Goal: Task Accomplishment & Management: Manage account settings

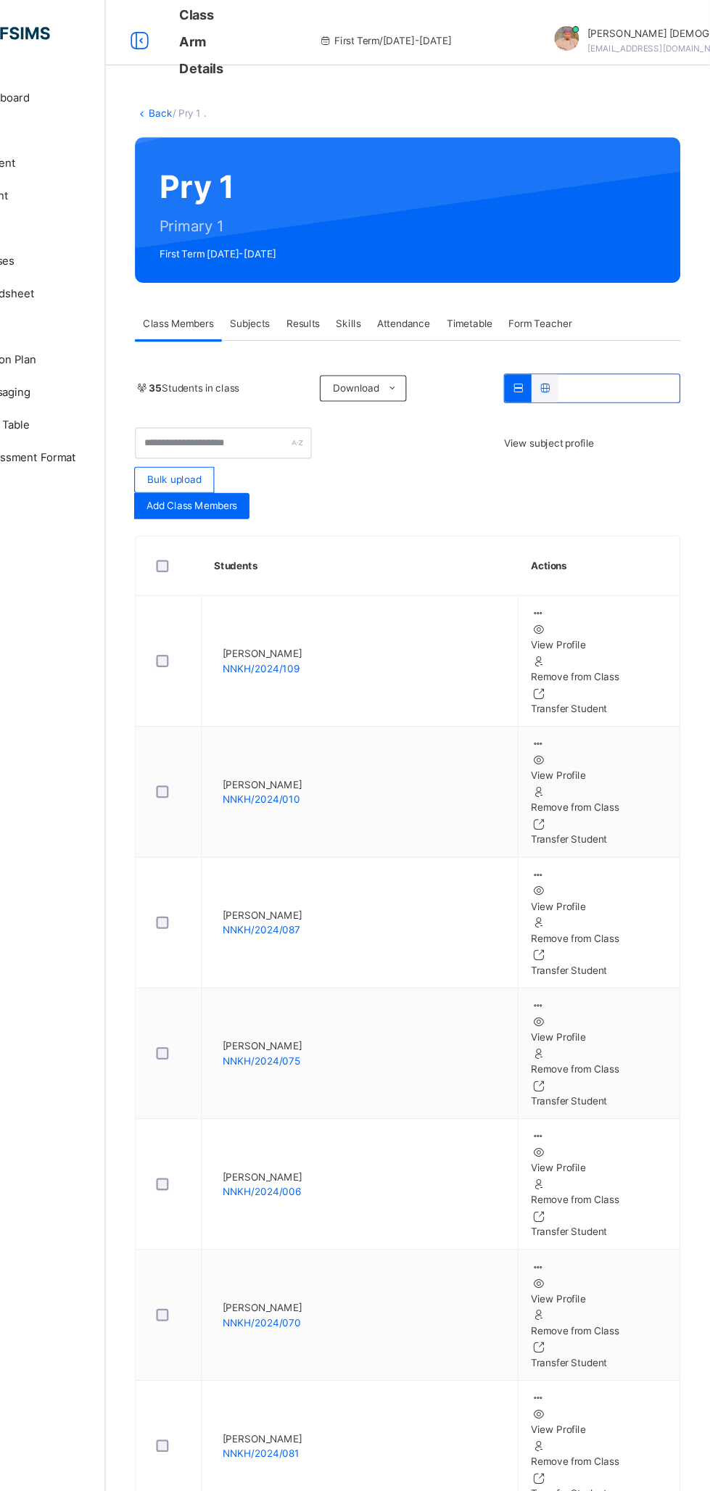
click at [314, 281] on span "Subjects" at bounding box center [302, 287] width 36 height 13
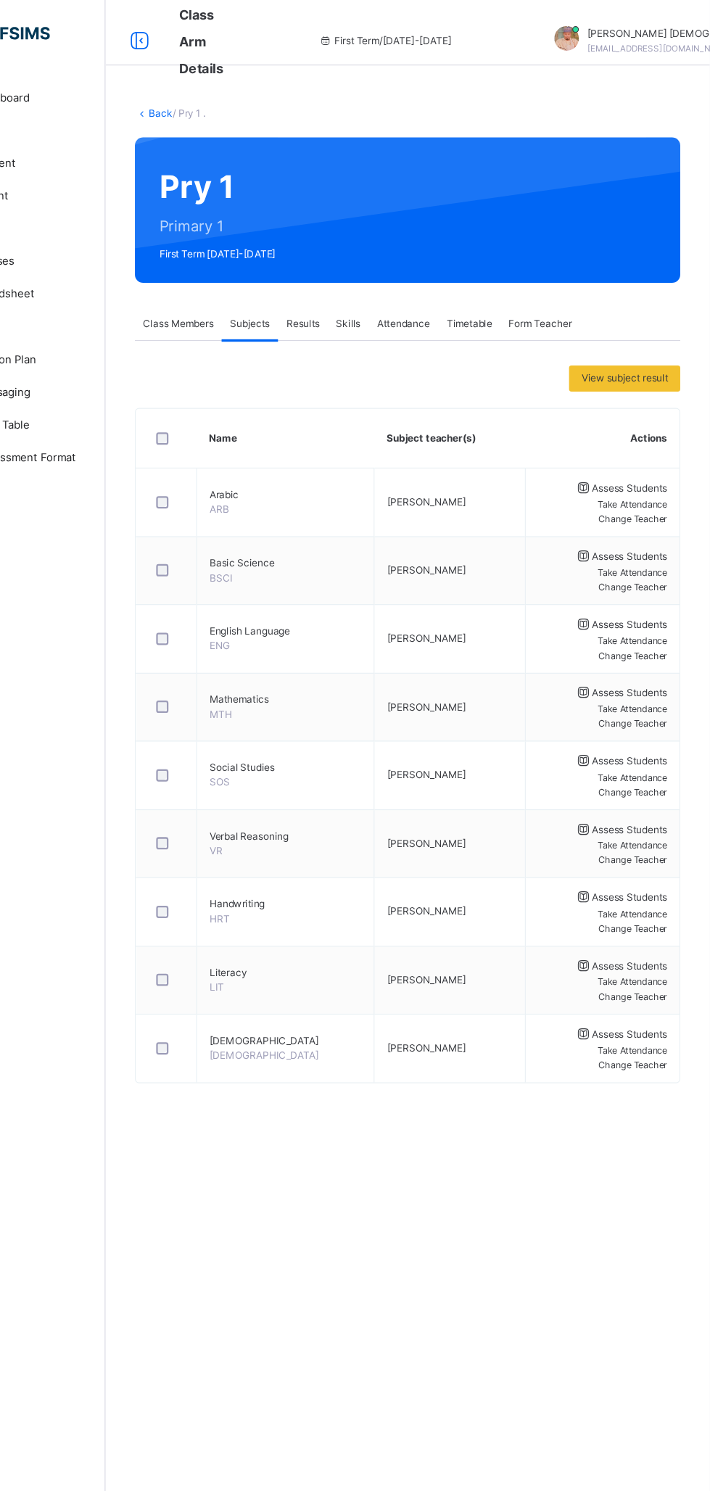
click at [606, 437] on span "Assess Students" at bounding box center [639, 432] width 67 height 11
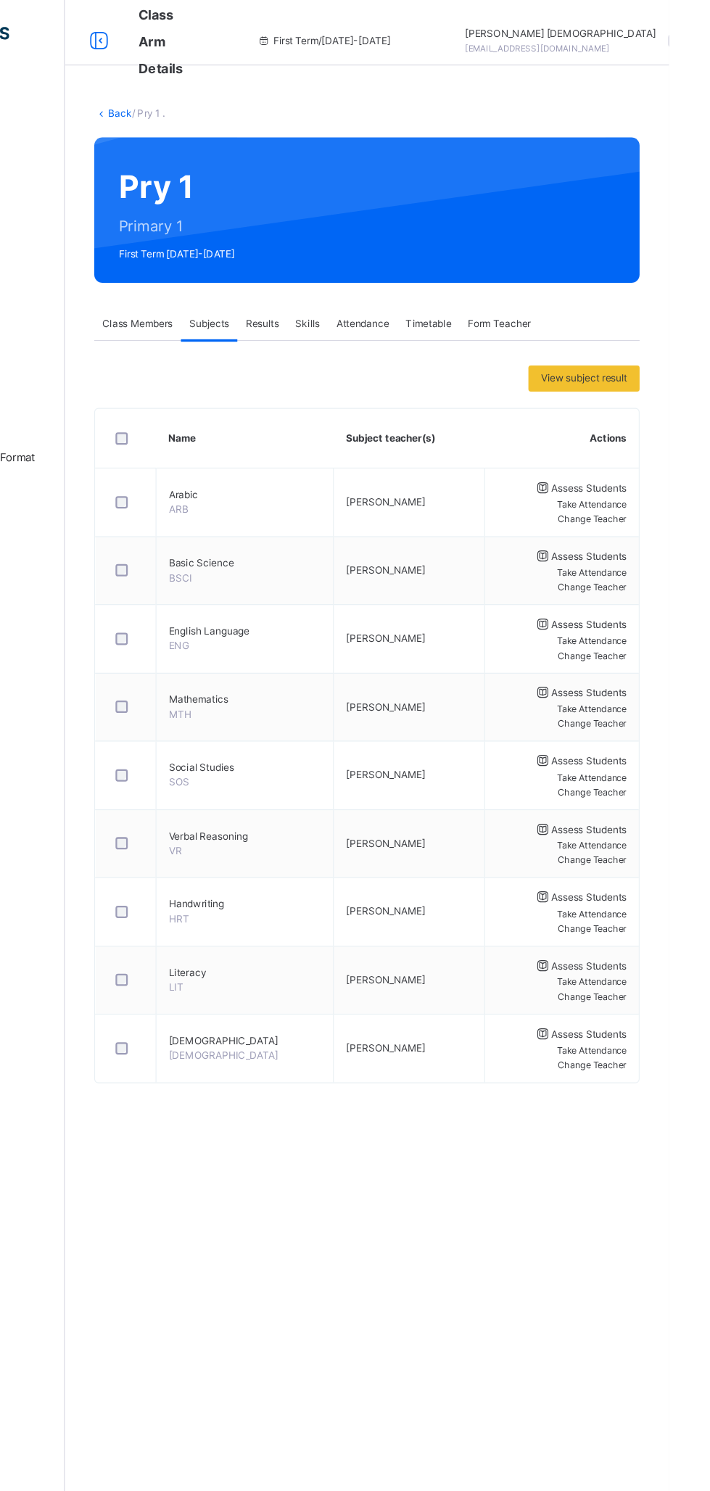
click at [606, 499] on span "Assess Students" at bounding box center [639, 493] width 67 height 11
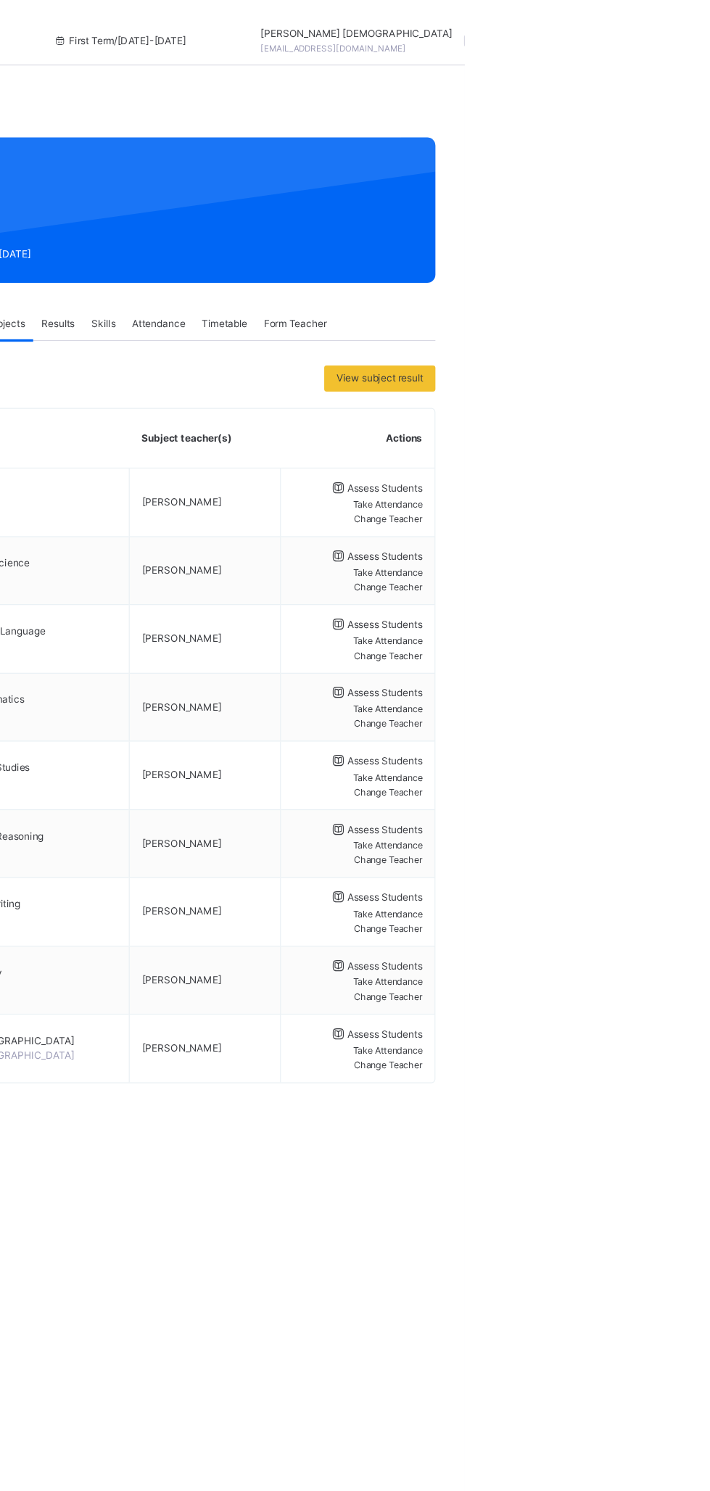
click at [606, 559] on span "Assess Students" at bounding box center [639, 553] width 67 height 11
click at [606, 620] on span "Assess Students" at bounding box center [639, 614] width 67 height 11
click at [606, 680] on span "Assess Students" at bounding box center [639, 674] width 67 height 11
click at [606, 741] on span "Assess Students" at bounding box center [639, 735] width 67 height 11
click at [558, 804] on div "Assess Students" at bounding box center [615, 796] width 115 height 17
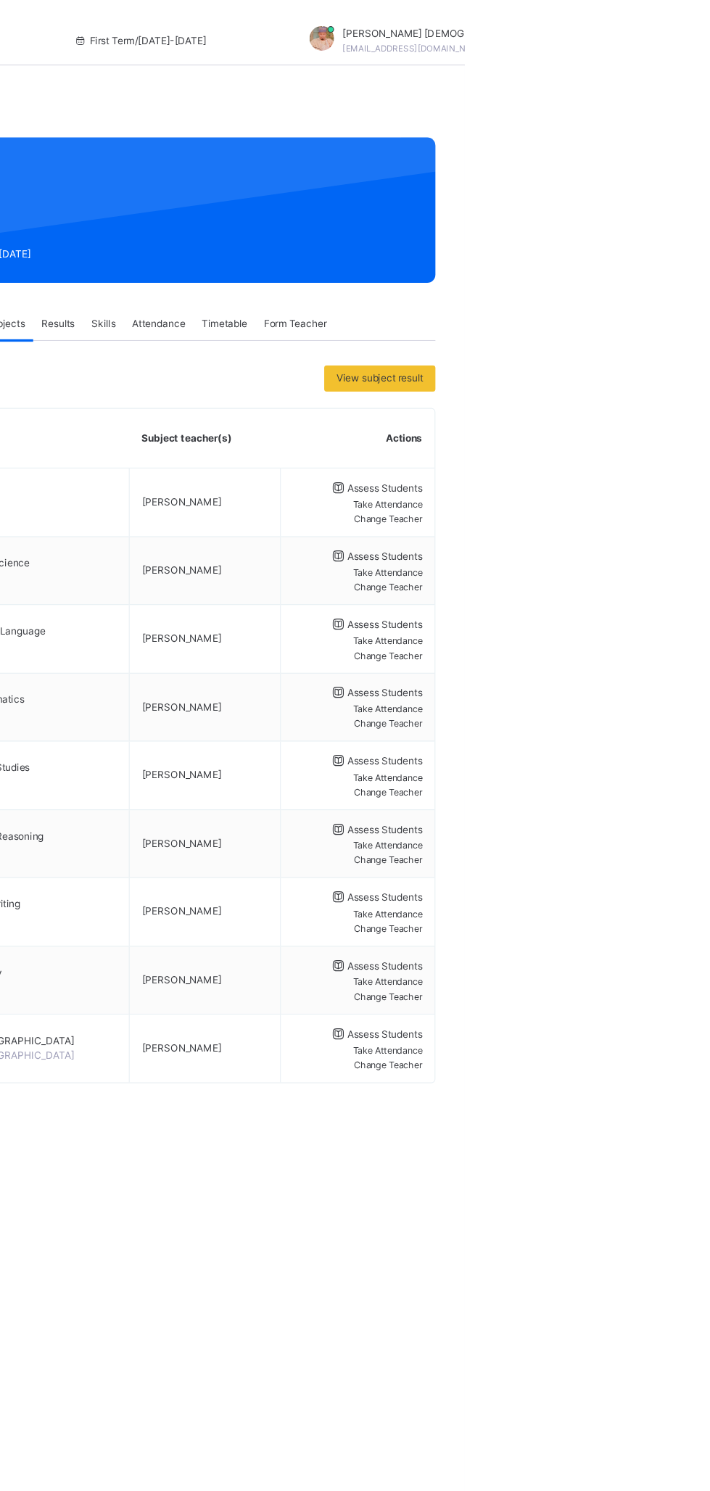
click at [606, 862] on span "Assess Students" at bounding box center [639, 856] width 67 height 11
click at [606, 923] on span "Assess Students" at bounding box center [639, 917] width 67 height 11
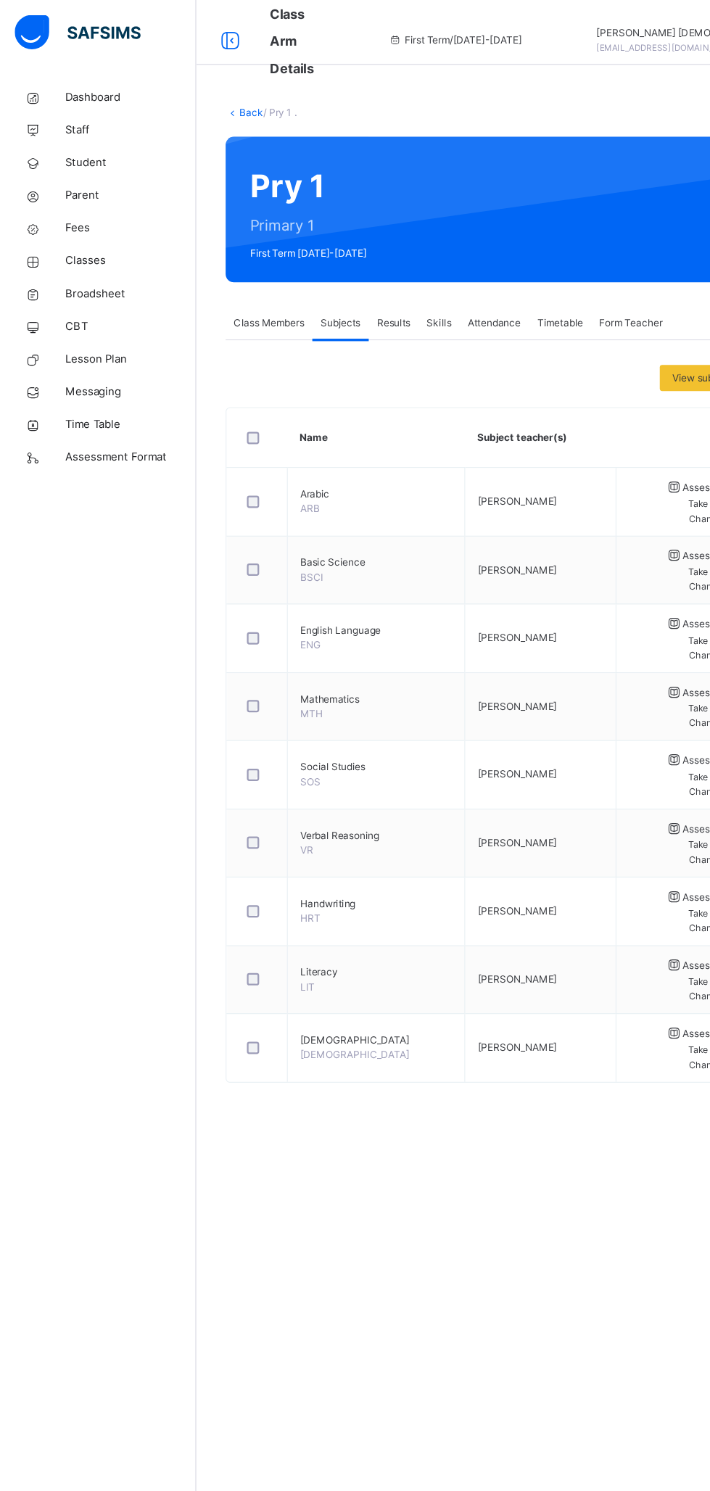
click at [119, 262] on span "Broadsheet" at bounding box center [116, 261] width 116 height 15
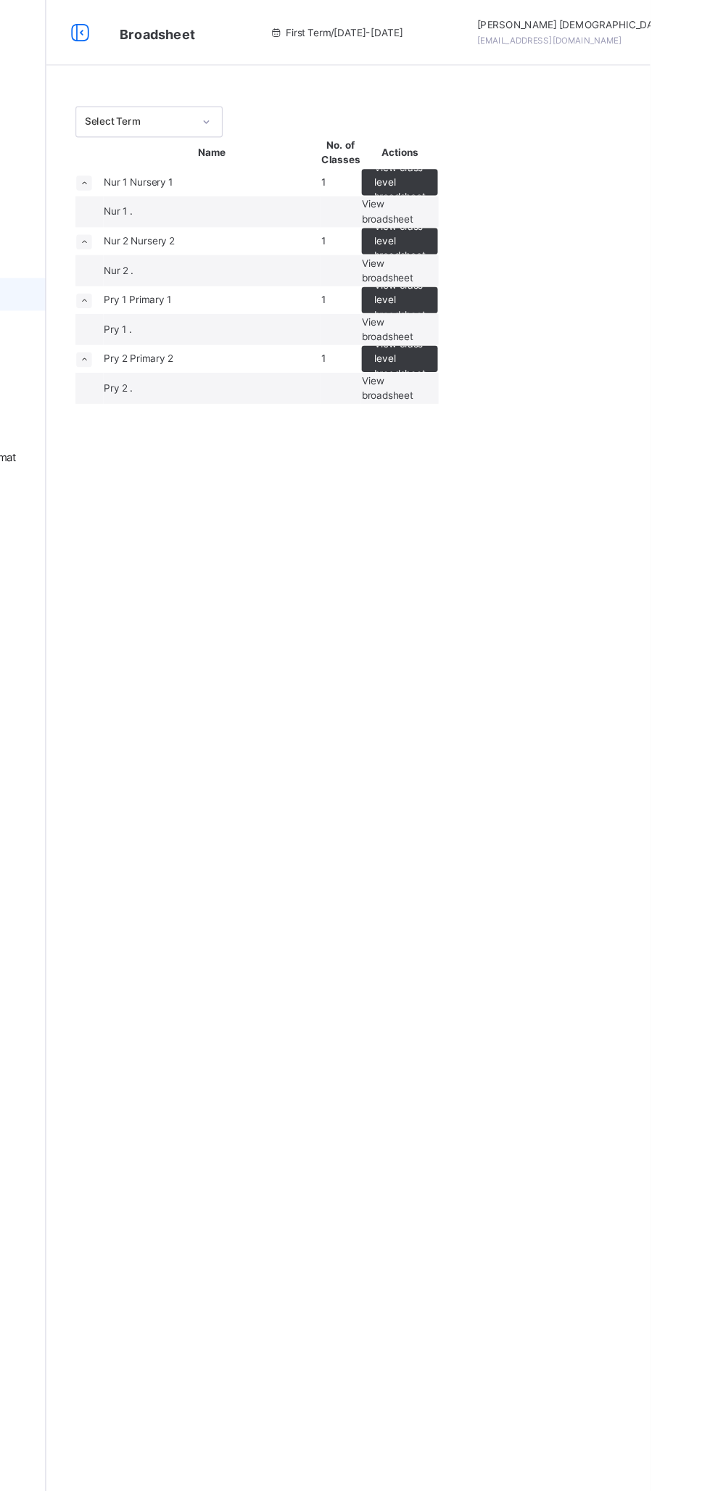
click at [500, 199] on span "View broadsheet" at bounding box center [477, 188] width 46 height 24
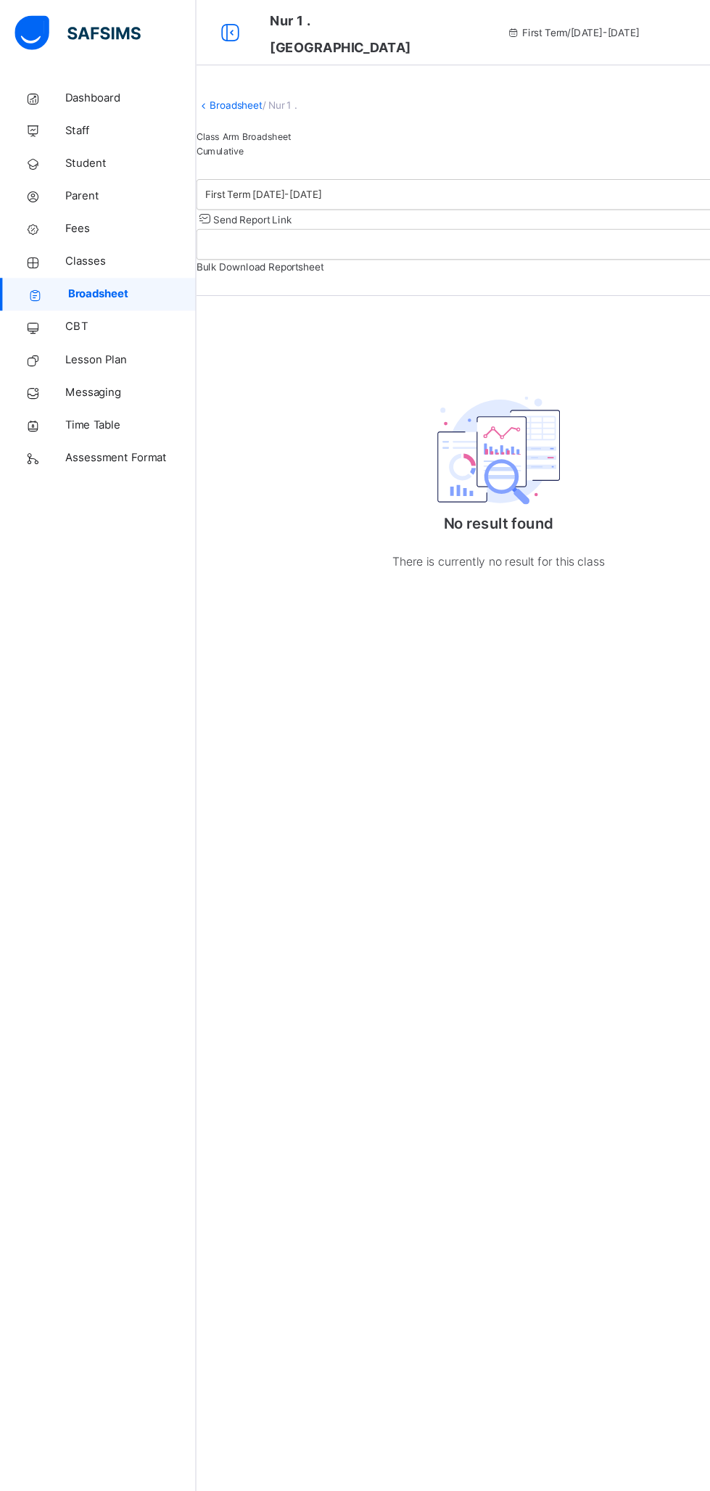
click at [125, 262] on span "Broadsheet" at bounding box center [117, 261] width 114 height 15
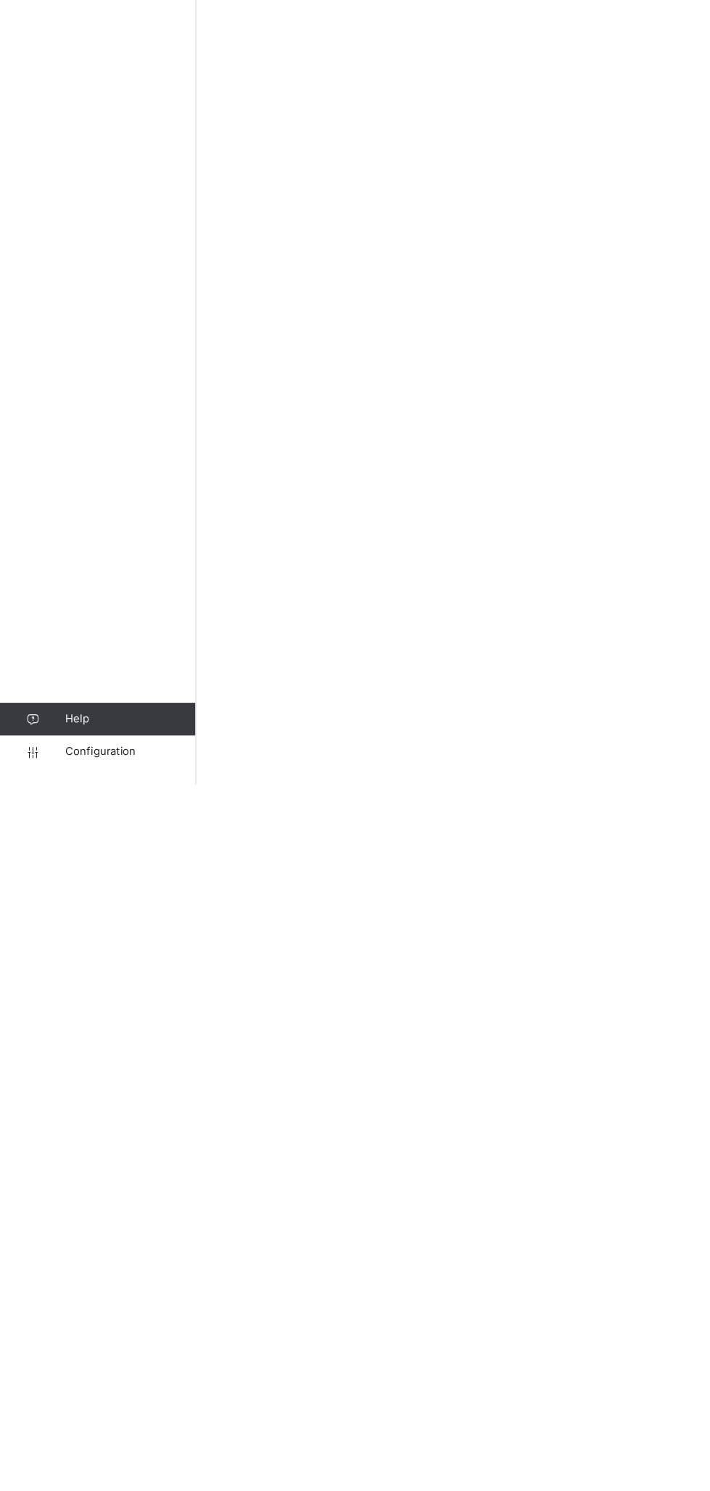
click at [113, 1456] on span "Configuration" at bounding box center [115, 1462] width 115 height 15
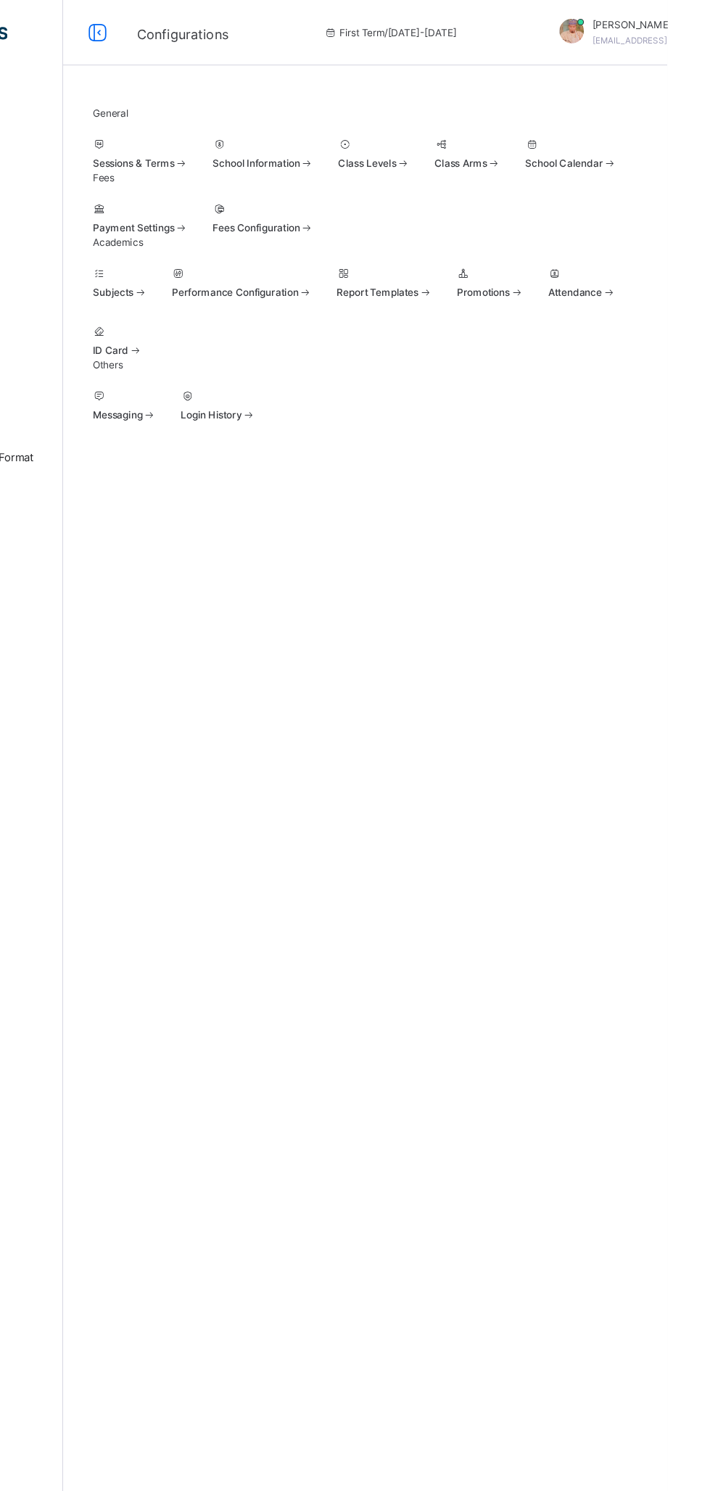
click at [418, 135] on div at bounding box center [450, 128] width 64 height 13
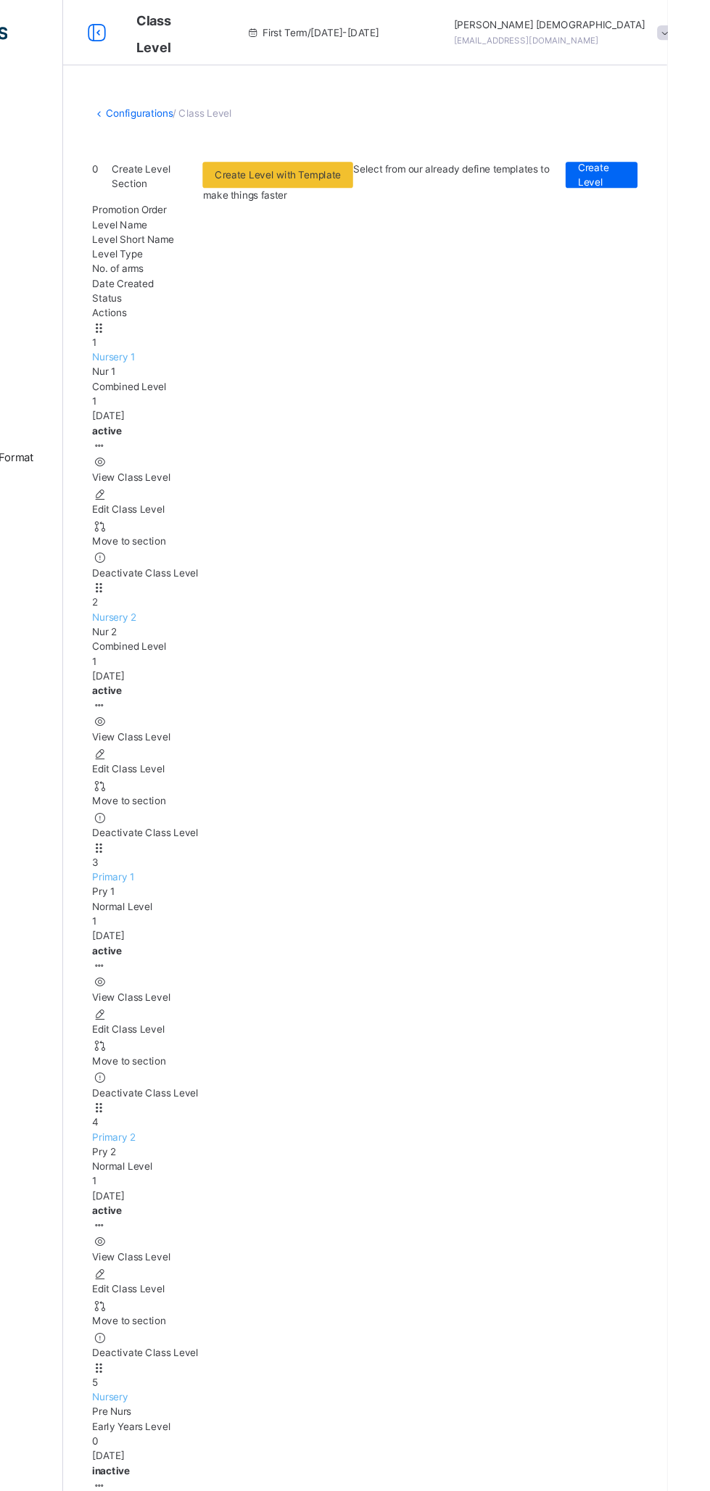
click at [212, 851] on icon at bounding box center [206, 856] width 12 height 11
click at [626, 907] on div "Edit Class Level" at bounding box center [442, 913] width 484 height 13
type input "*********"
type input "*****"
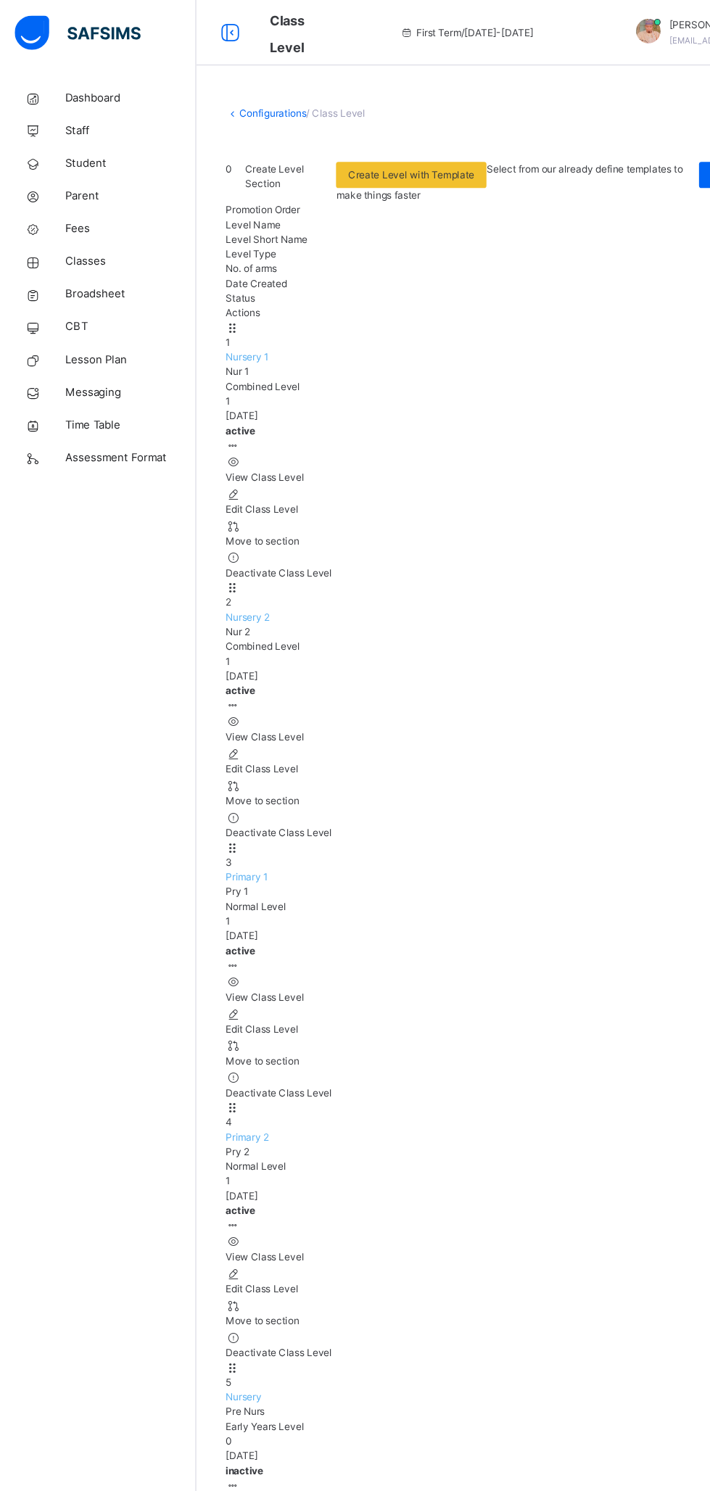
click at [230, 102] on link "Configurations" at bounding box center [241, 100] width 59 height 11
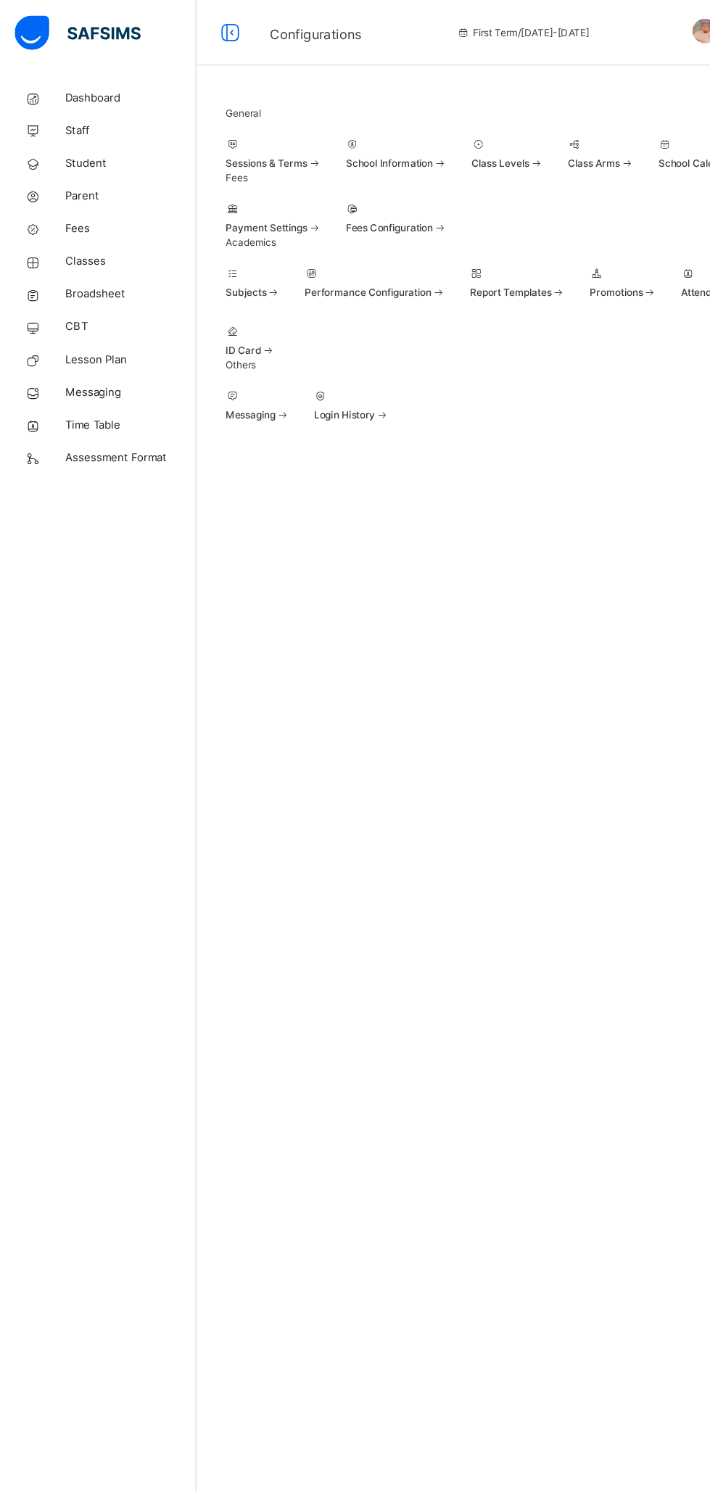
click at [558, 150] on span at bounding box center [556, 144] width 12 height 11
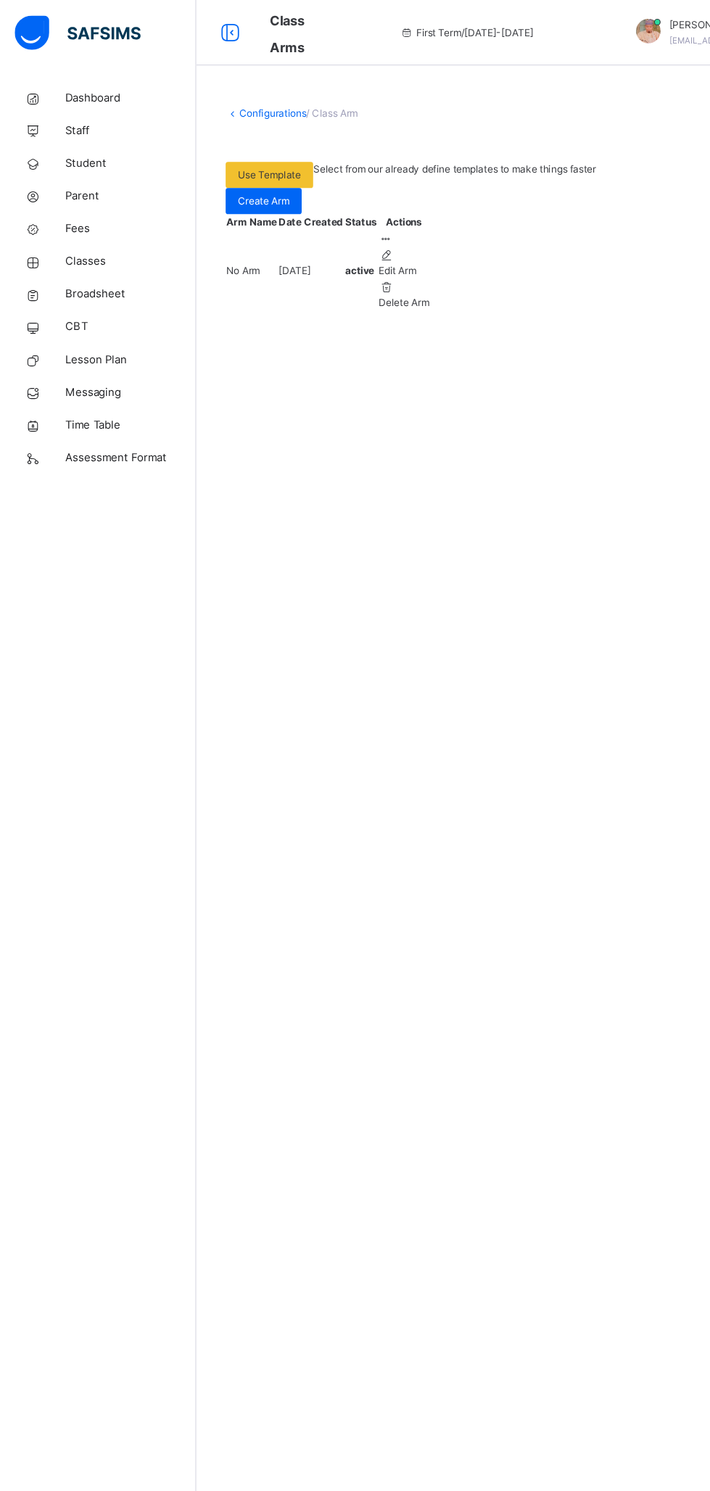
click at [246, 96] on link "Configurations" at bounding box center [241, 100] width 59 height 11
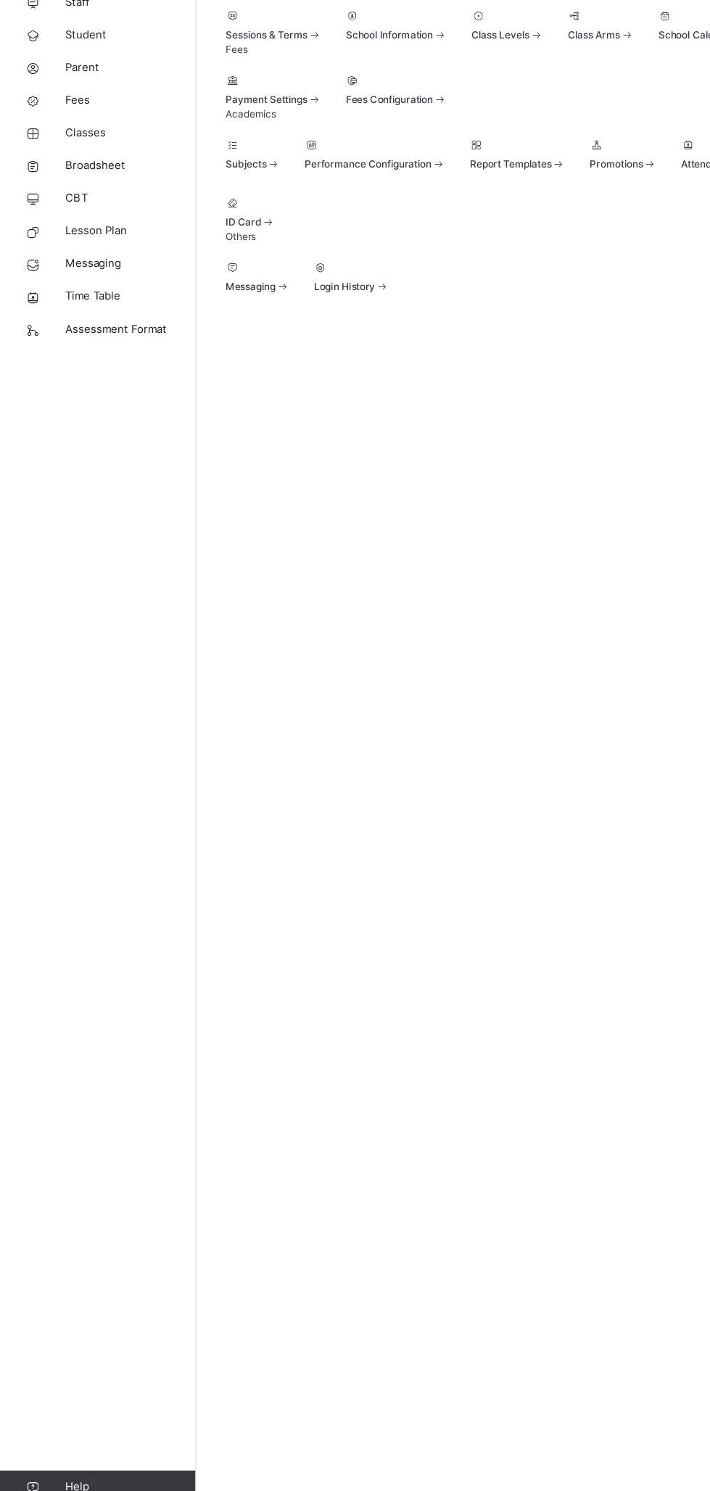
click at [249, 249] on div at bounding box center [224, 242] width 49 height 13
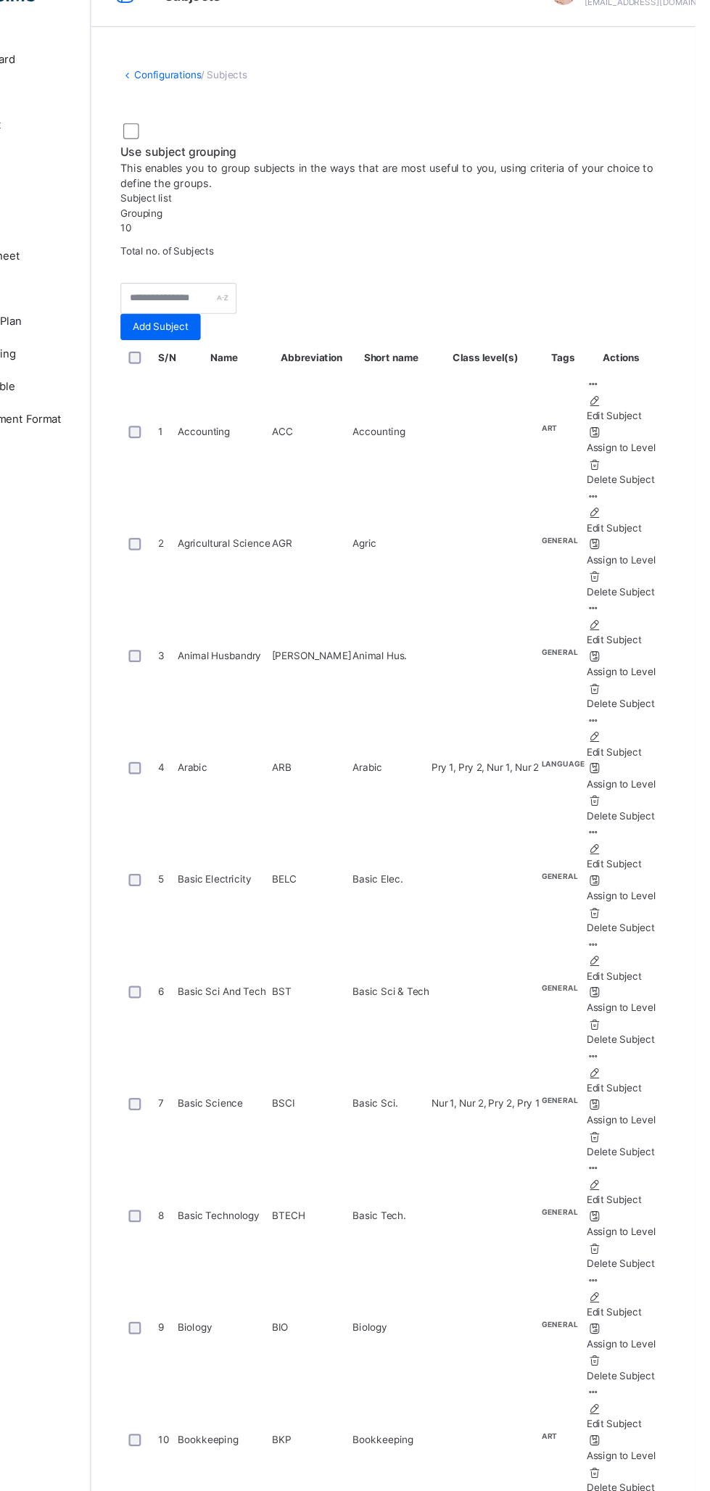
click at [626, 667] on icon at bounding box center [620, 672] width 12 height 11
click at [532, 1165] on div "Configurations / Subjects Use subject grouping This enables you to group subjec…" at bounding box center [442, 896] width 536 height 1792
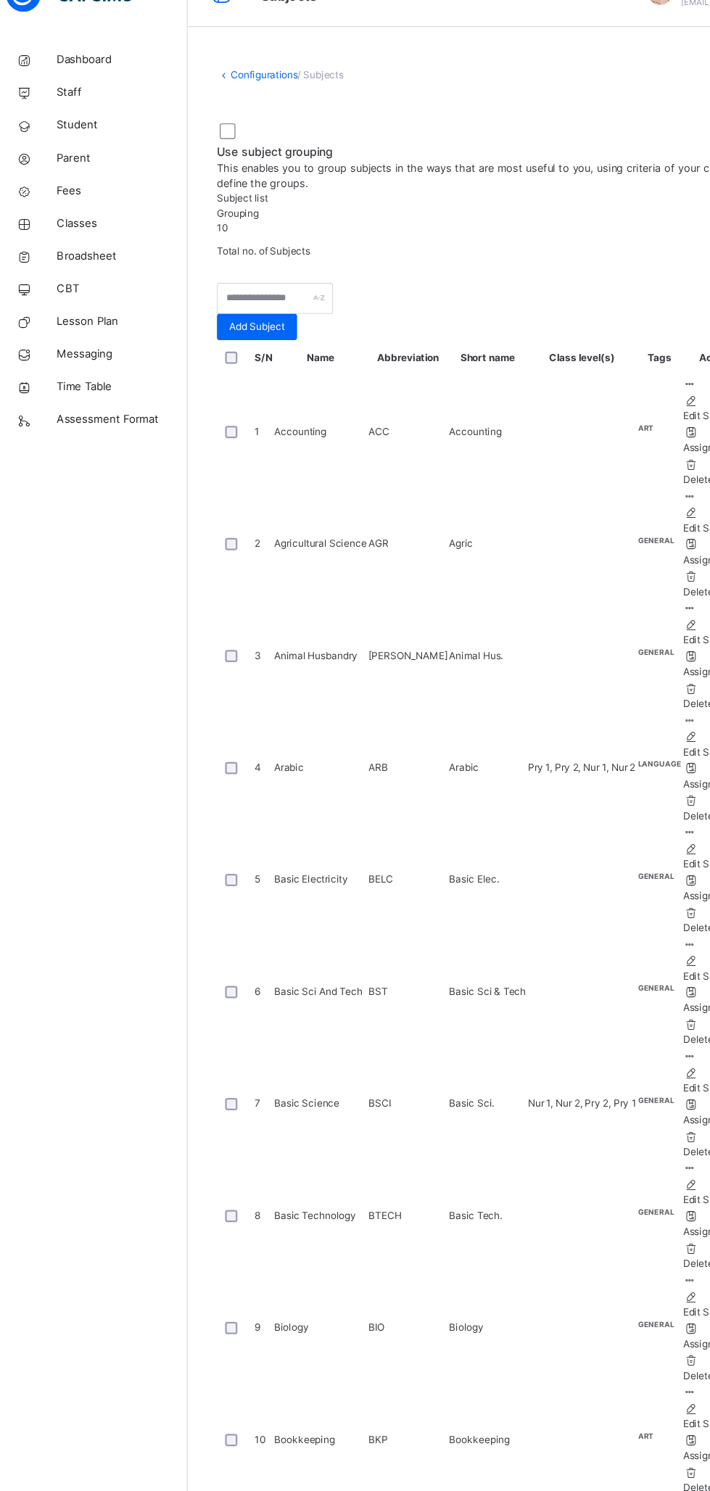
click at [235, 100] on link "Configurations" at bounding box center [241, 100] width 59 height 11
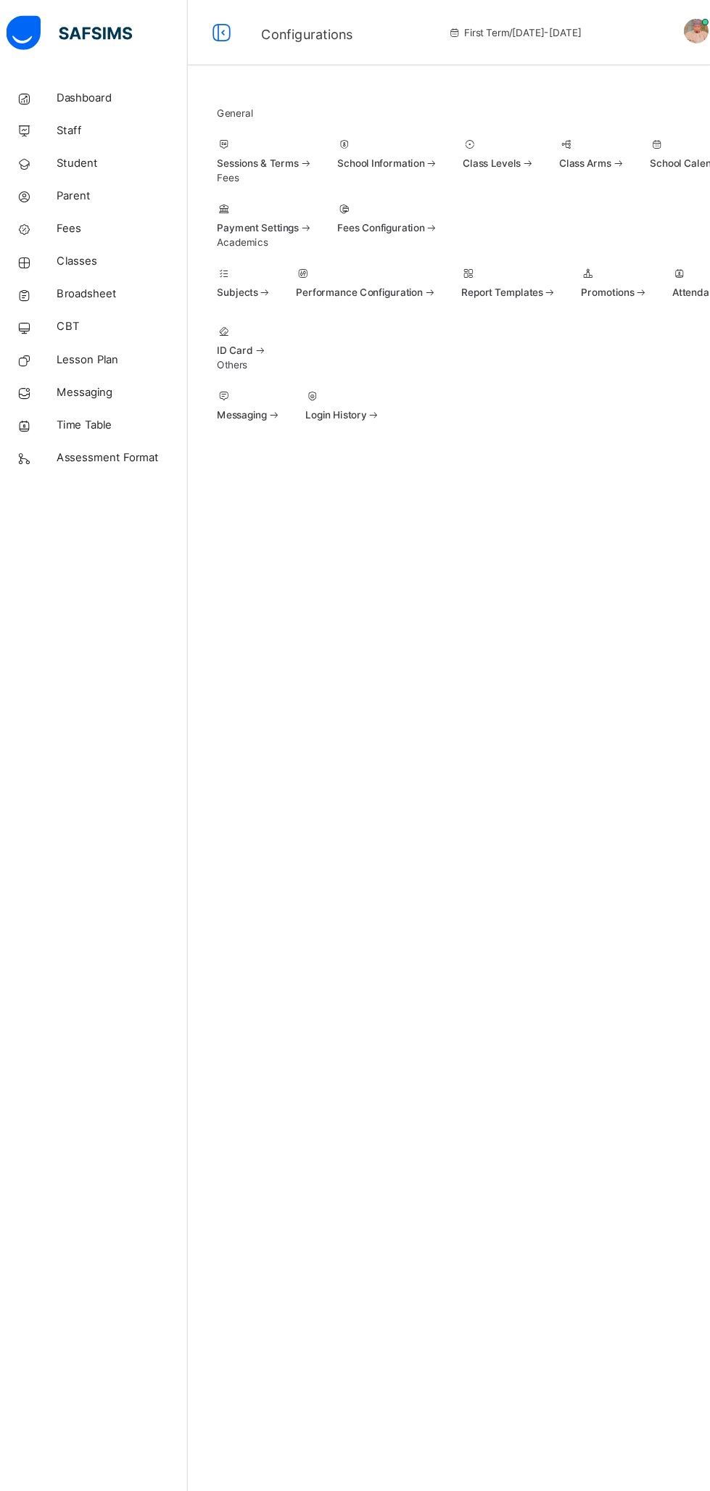
click at [249, 253] on span at bounding box center [224, 251] width 49 height 4
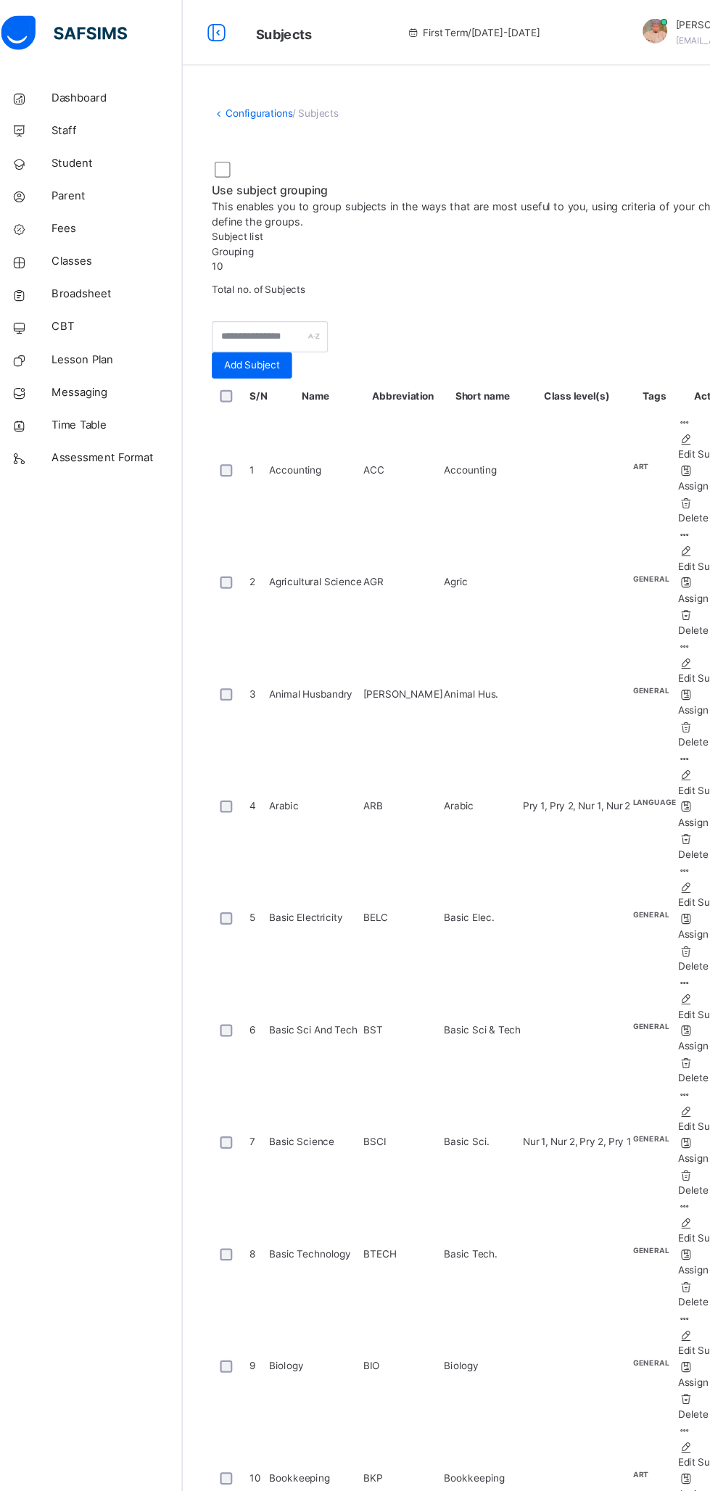
click at [245, 99] on link "Configurations" at bounding box center [241, 100] width 59 height 11
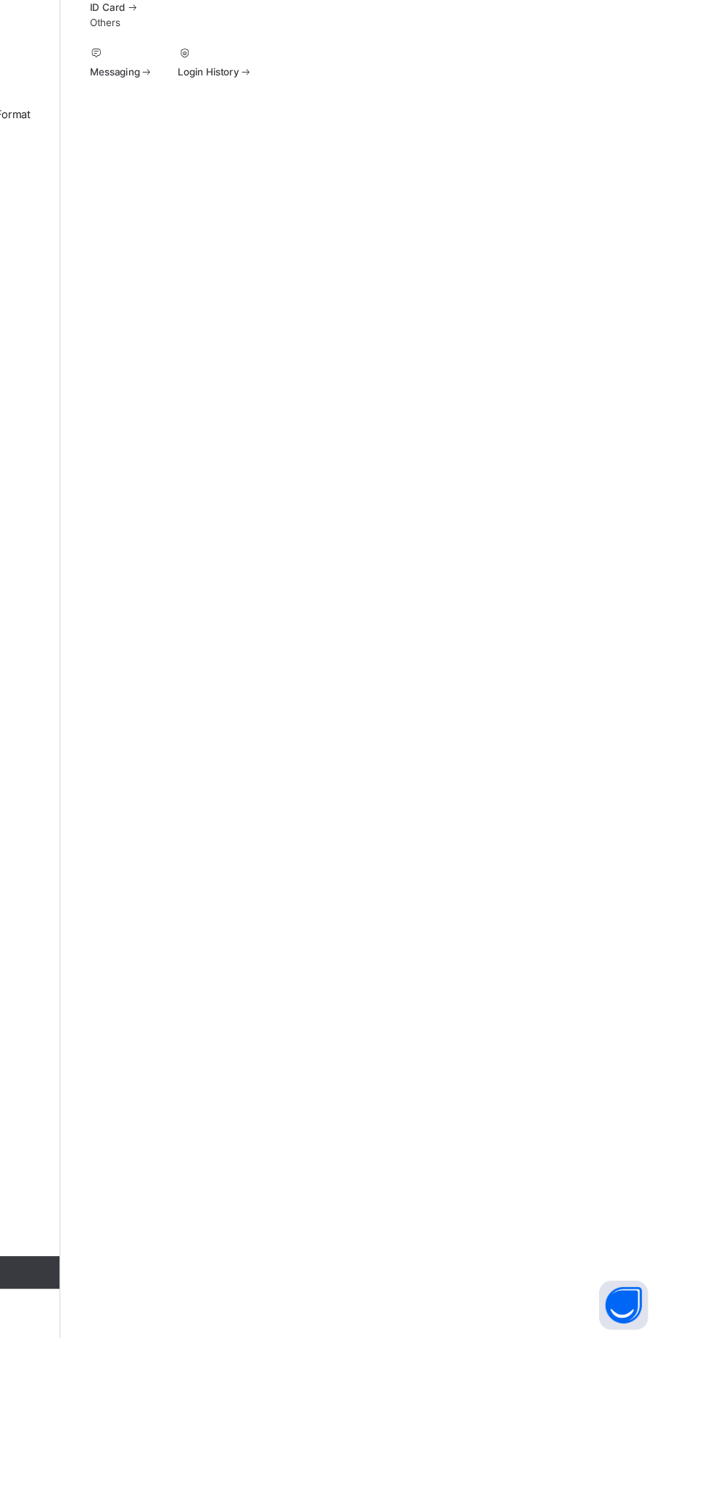
click at [431, 249] on div at bounding box center [459, 242] width 85 height 13
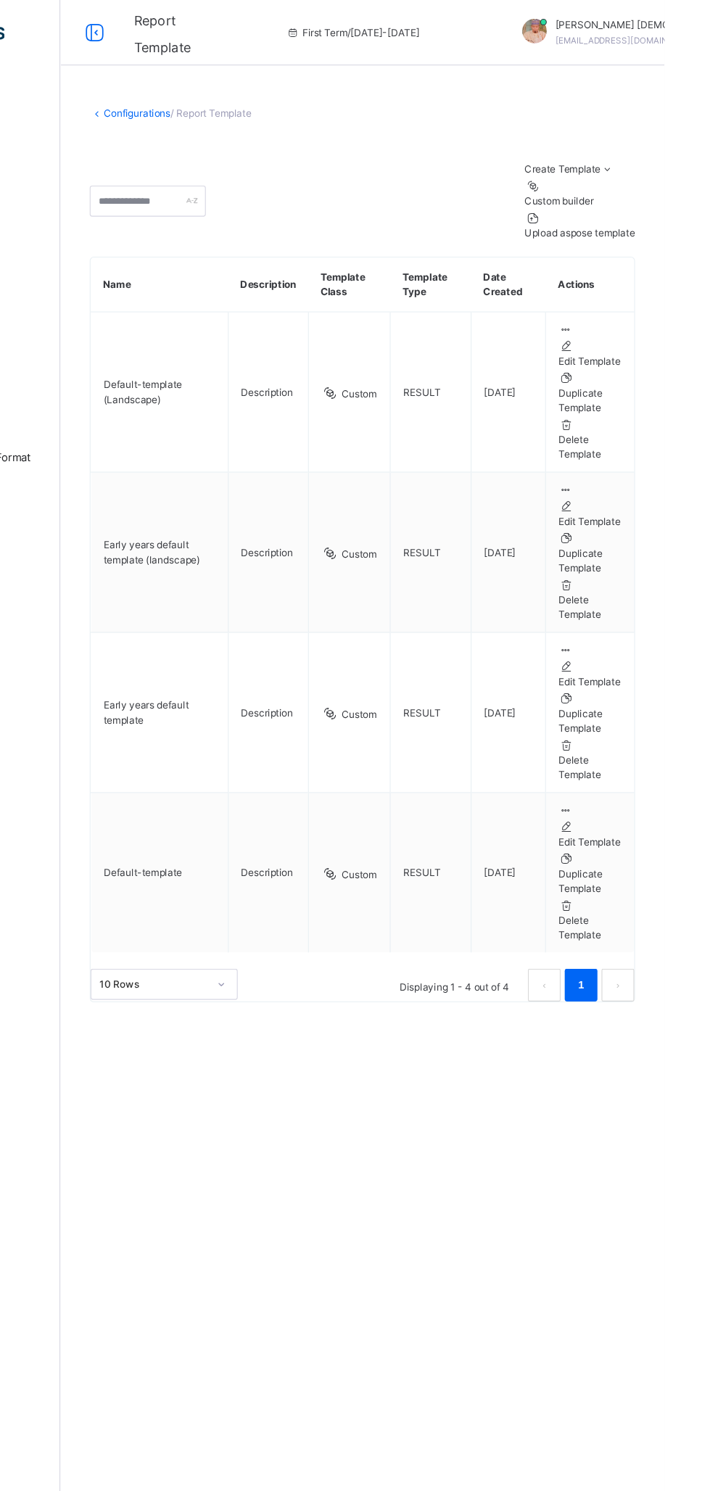
click at [255, 104] on link "Configurations" at bounding box center [241, 100] width 59 height 11
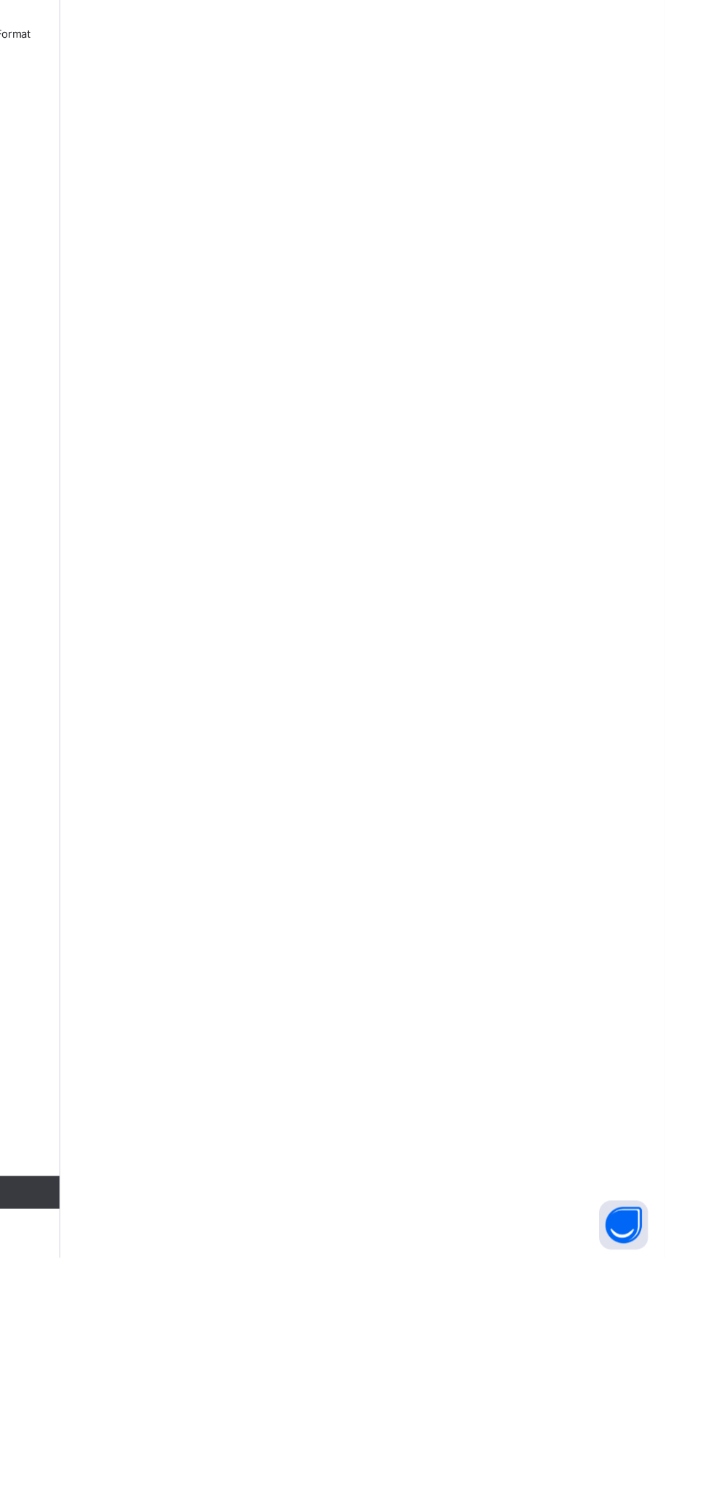
click at [523, 253] on span at bounding box center [552, 251] width 59 height 4
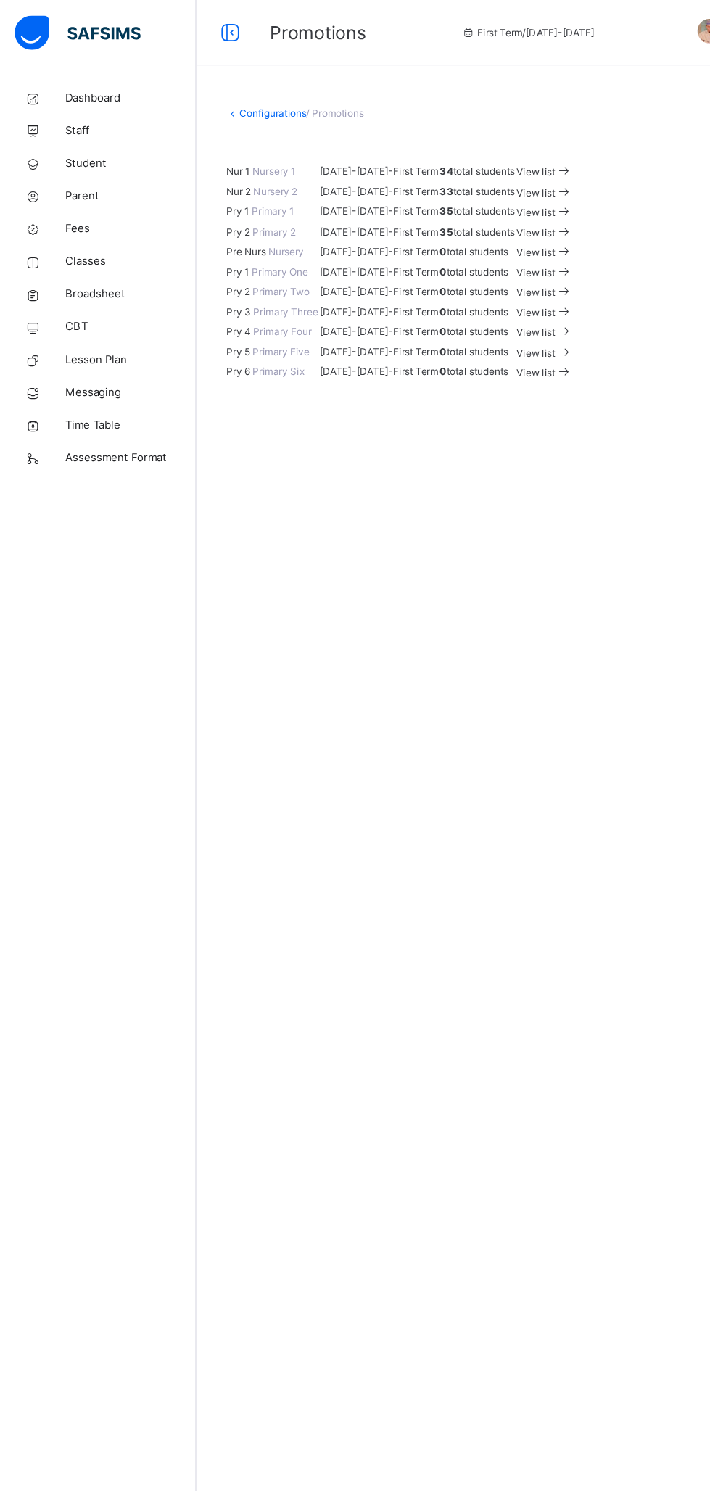
click at [93, 232] on span "Classes" at bounding box center [116, 232] width 116 height 15
